Goal: Find specific page/section: Find specific page/section

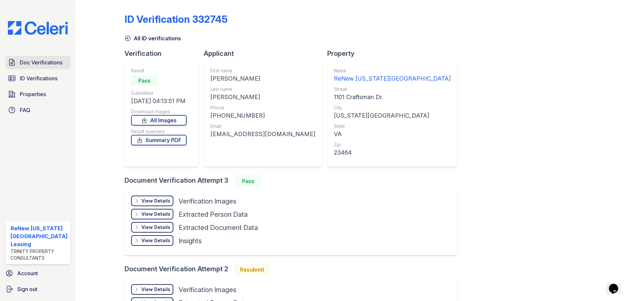
click at [53, 63] on span "Doc Verifications" at bounding box center [41, 62] width 43 height 8
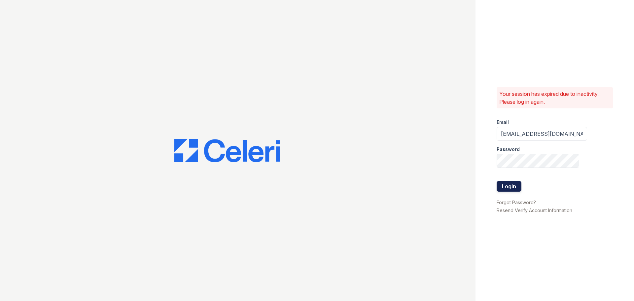
click at [508, 184] on button "Login" at bounding box center [509, 186] width 25 height 11
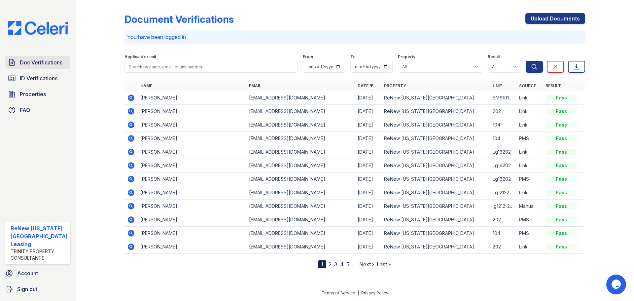
click at [27, 56] on link "Doc Verifications" at bounding box center [37, 62] width 65 height 13
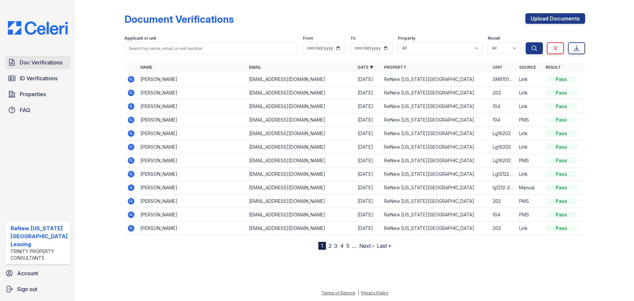
click at [48, 59] on span "Doc Verifications" at bounding box center [41, 62] width 43 height 8
